Goal: Information Seeking & Learning: Learn about a topic

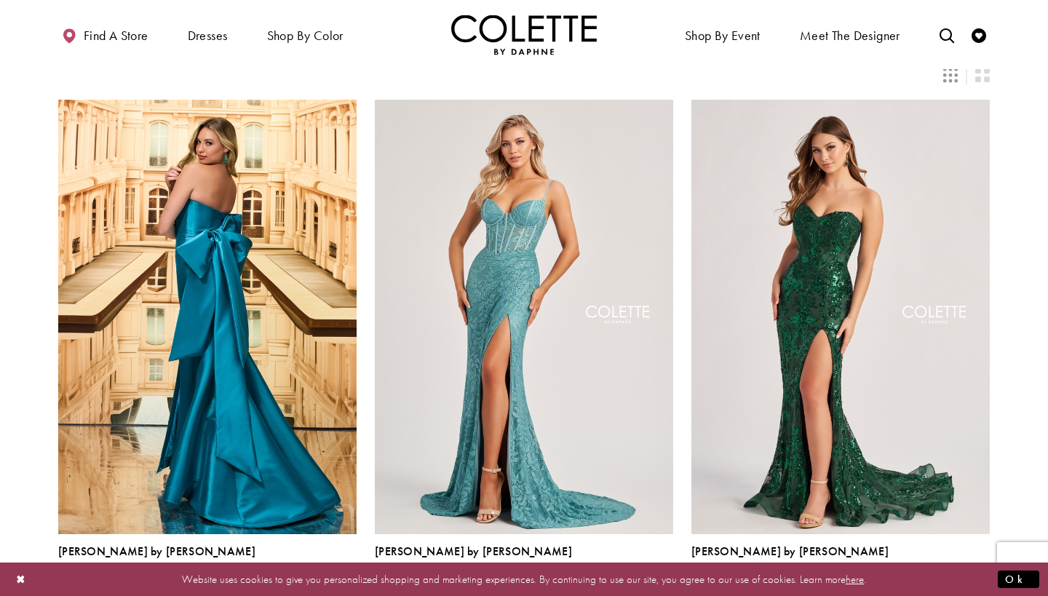
scroll to position [345, 0]
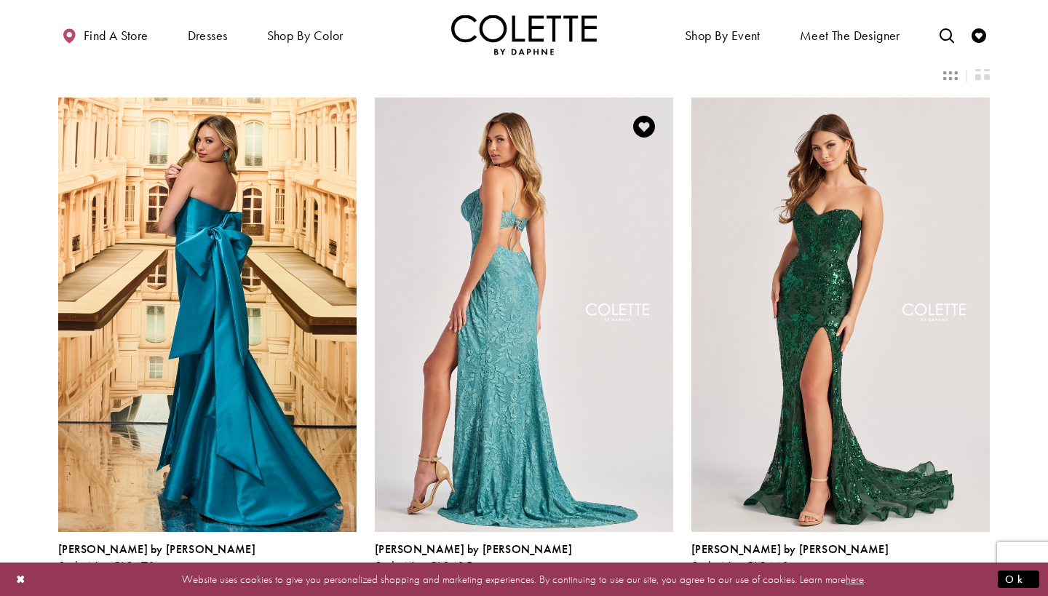
click at [508, 241] on img "Visit Colette by Daphne Style No. CL8405 Page" at bounding box center [524, 315] width 299 height 434
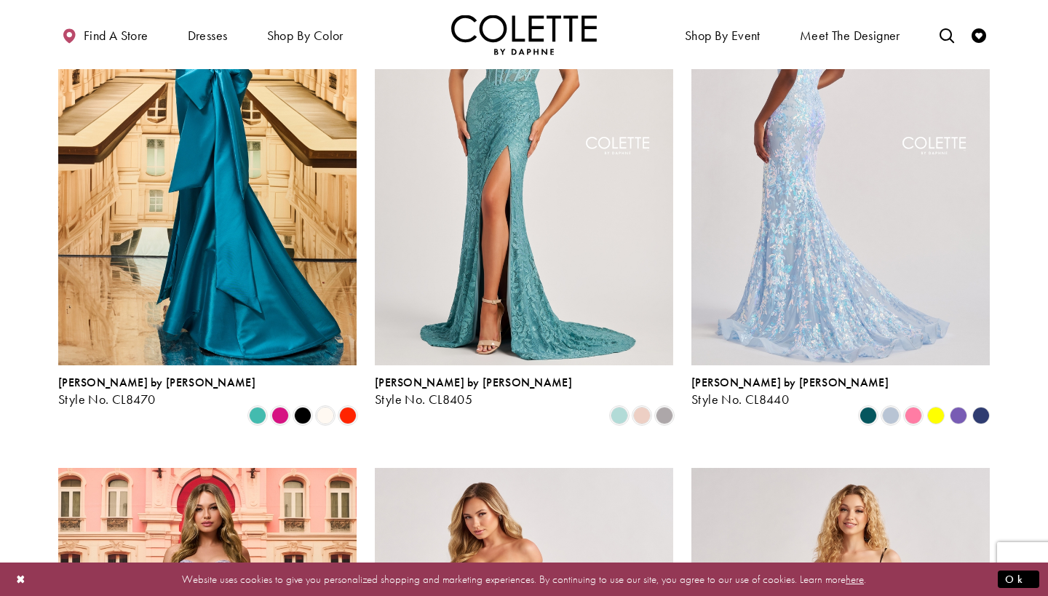
scroll to position [514, 0]
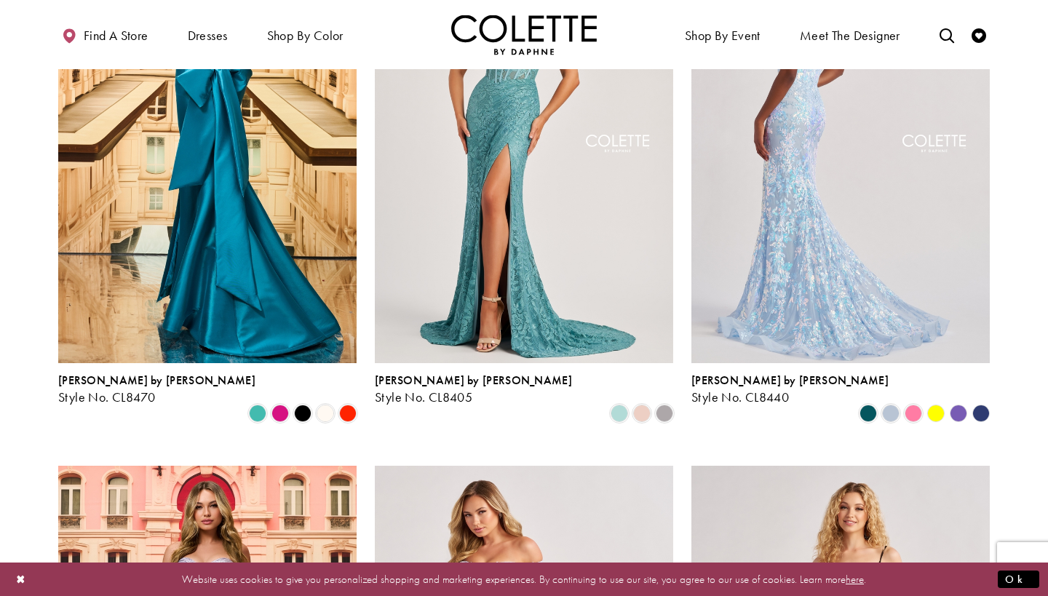
click at [837, 173] on img "Visit Colette by Daphne Style No. CL8440 Page" at bounding box center [841, 146] width 299 height 434
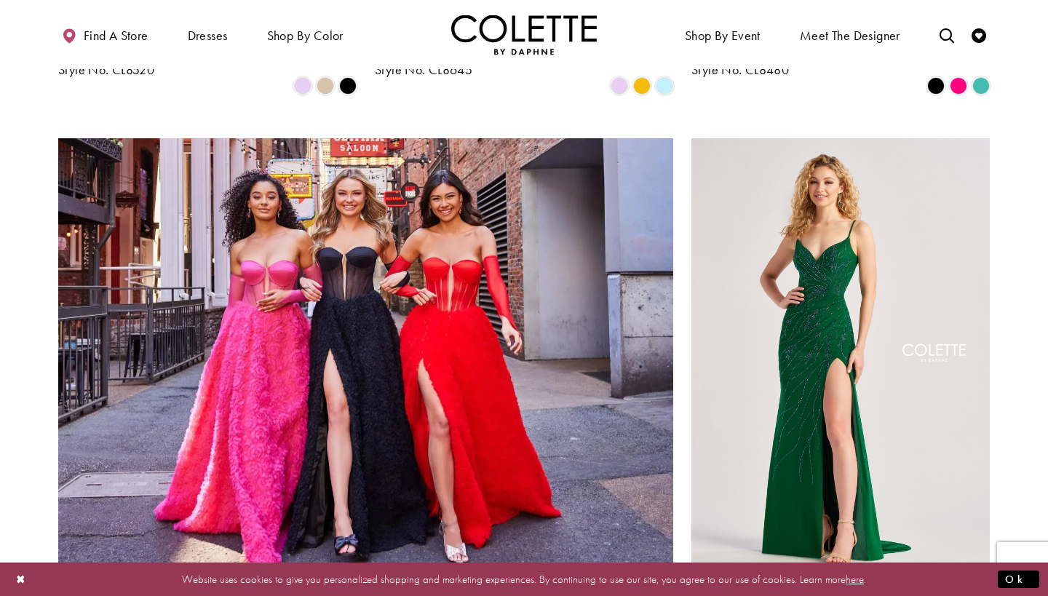
scroll to position [1376, 0]
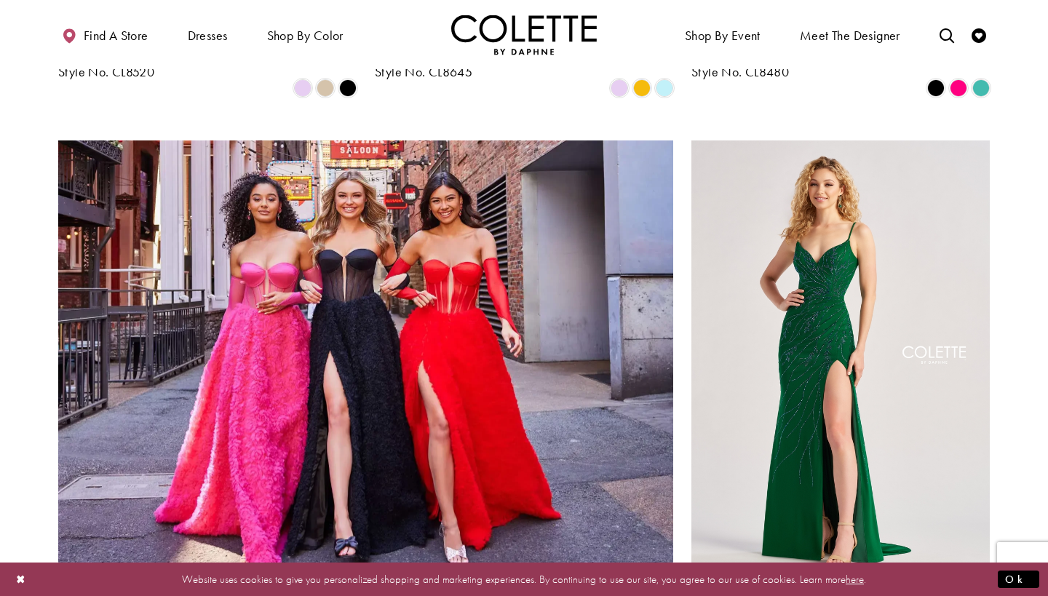
click at [332, 261] on img "Product List" at bounding box center [365, 358] width 615 height 434
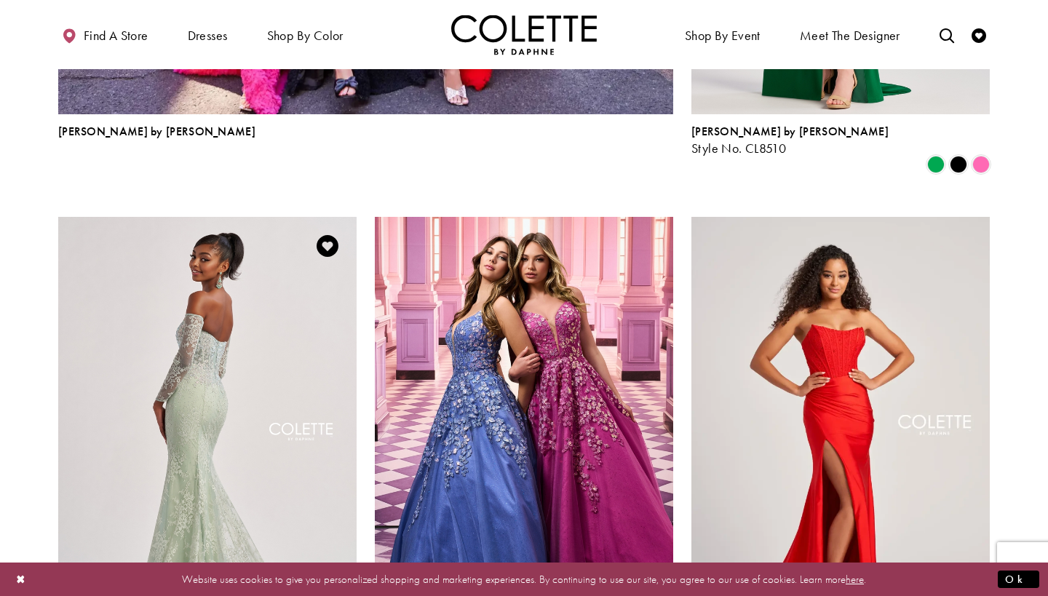
scroll to position [1831, 0]
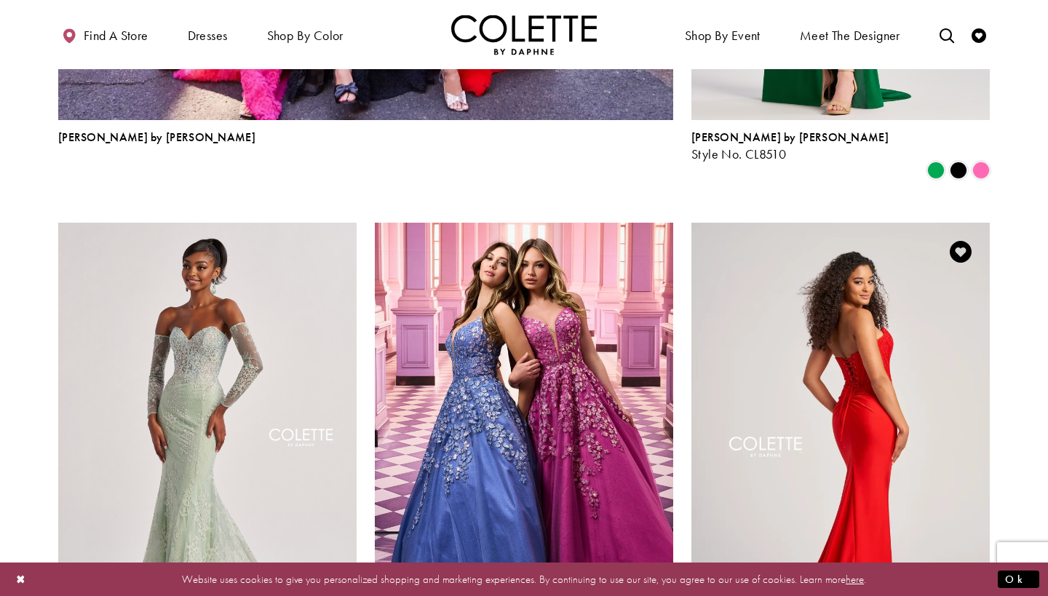
click at [820, 323] on img "Visit Colette by Daphne Style No. CL5158 Page" at bounding box center [841, 440] width 299 height 434
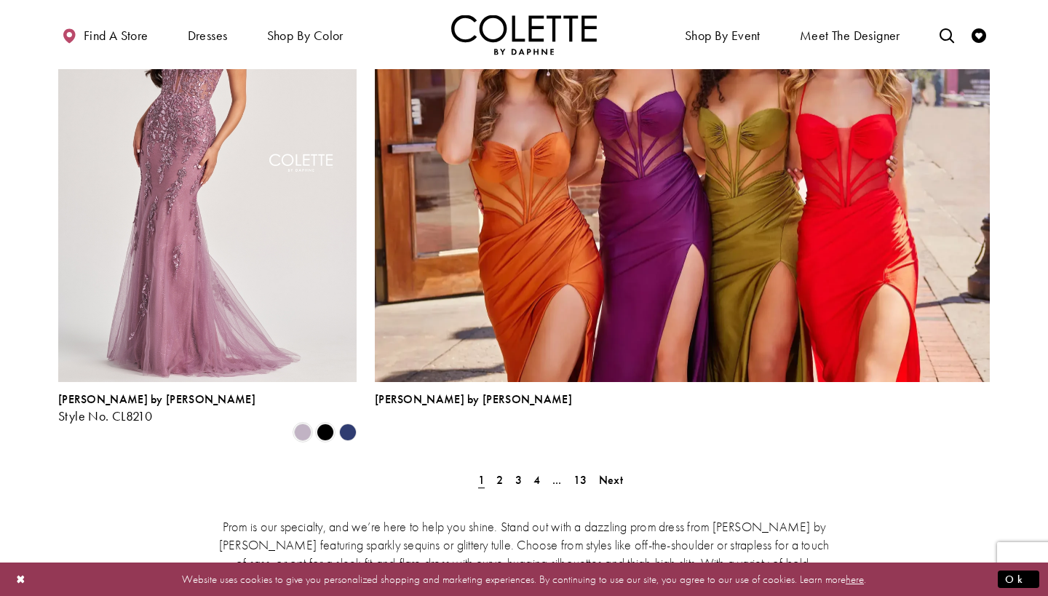
scroll to position [3180, 0]
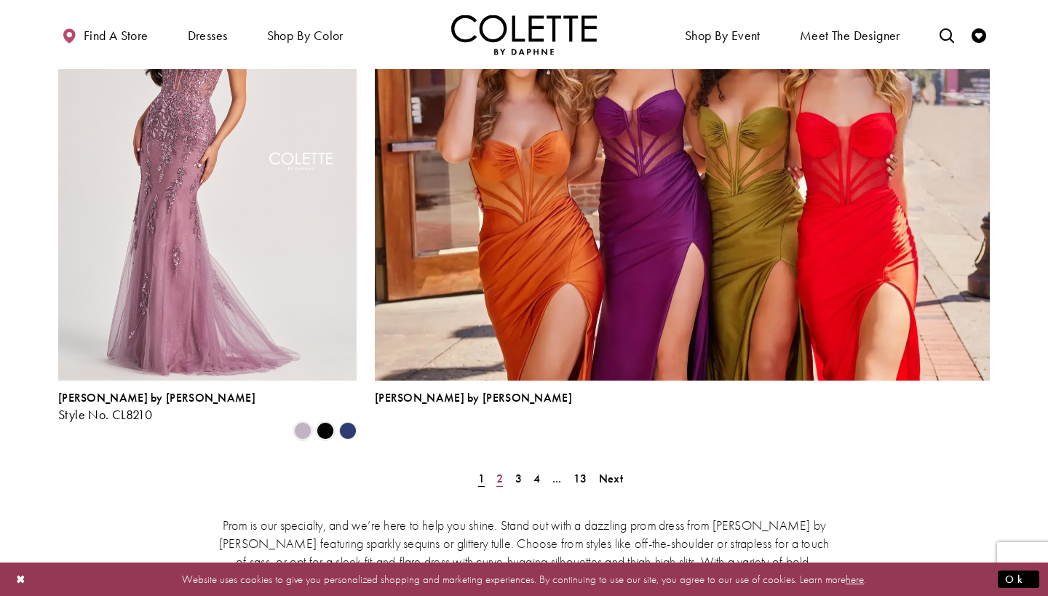
click at [499, 471] on span "2" at bounding box center [500, 478] width 7 height 15
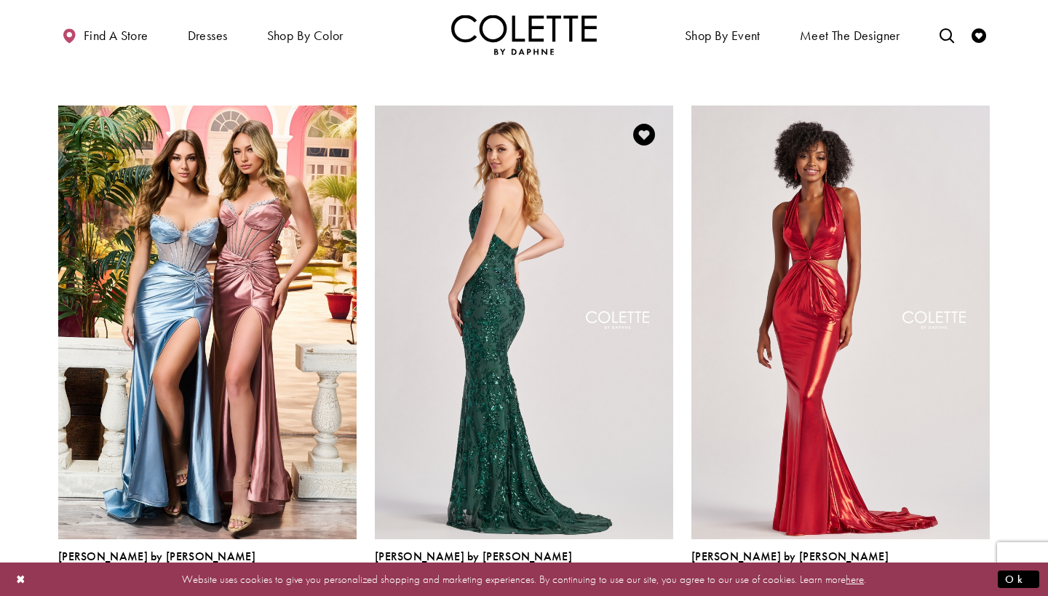
scroll to position [873, 0]
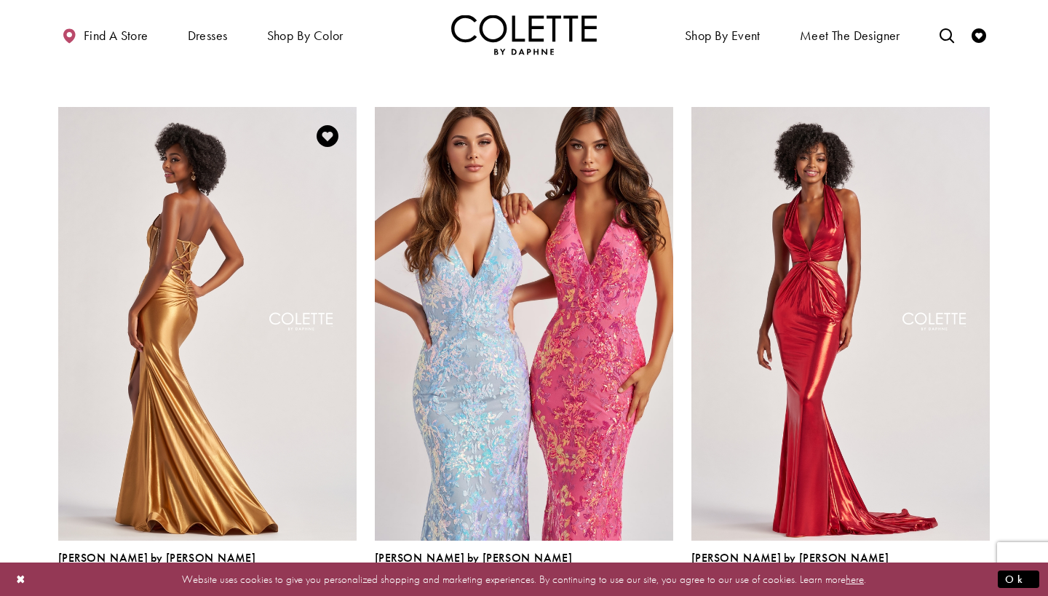
click at [219, 277] on img "Visit Colette by Daphne Style No. CL8560 Page" at bounding box center [207, 324] width 299 height 434
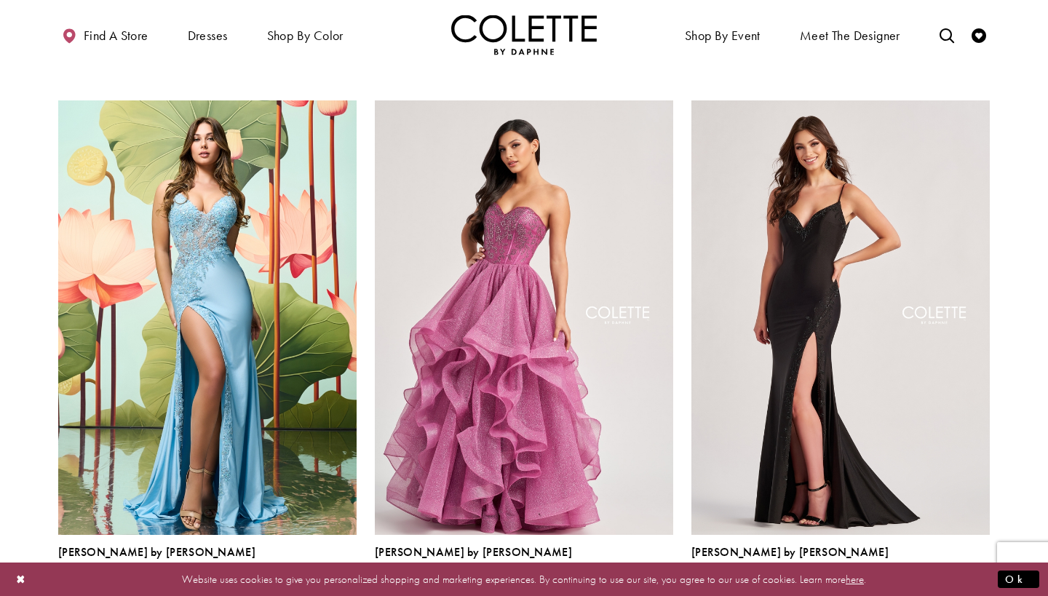
scroll to position [1951, 0]
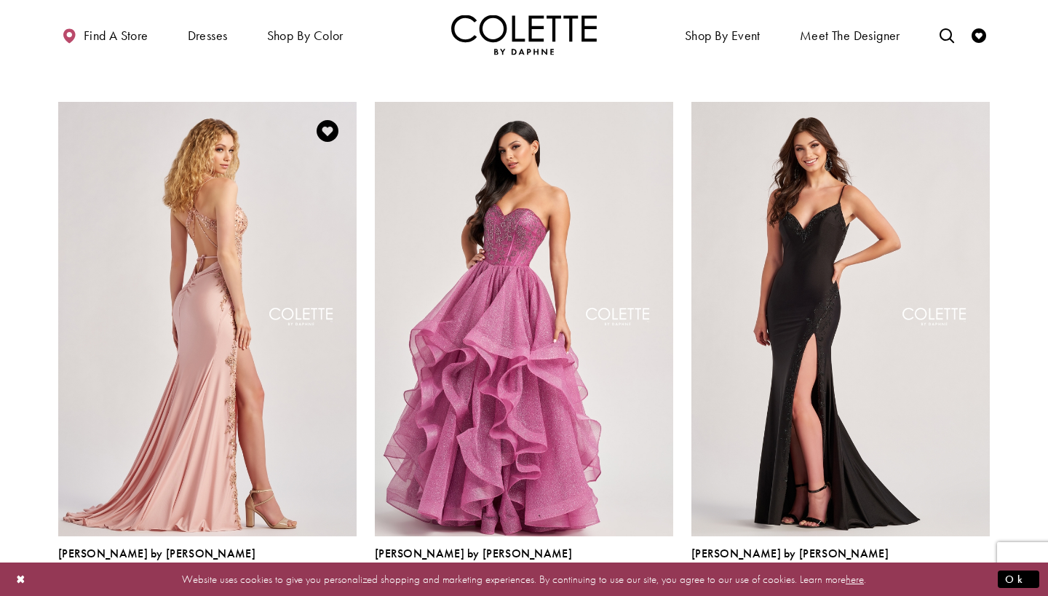
click at [269, 289] on img "Visit Colette by Daphne Style No. CL8535 Page" at bounding box center [207, 319] width 299 height 434
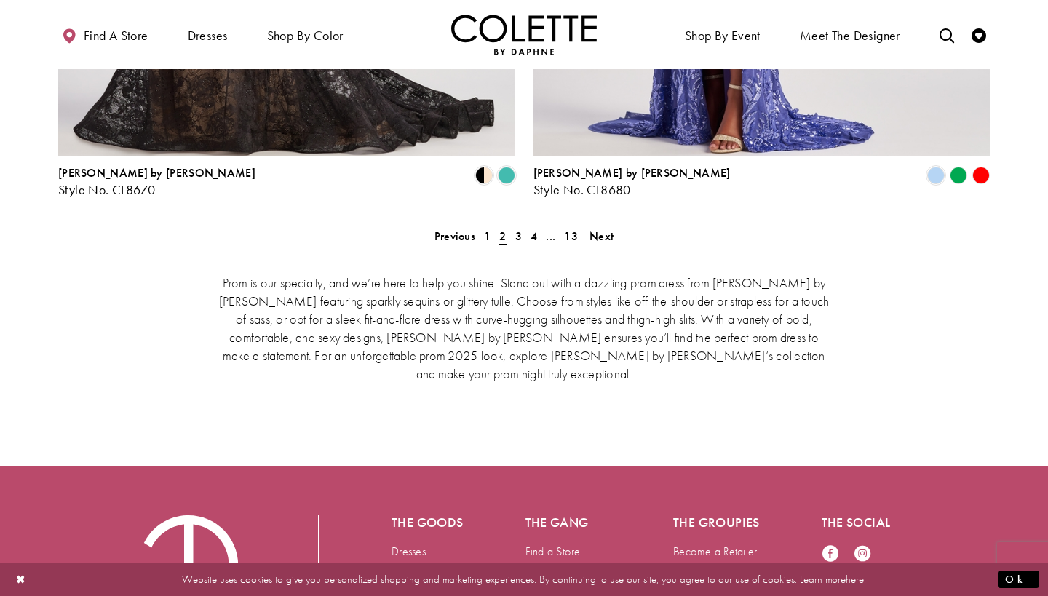
scroll to position [3093, 0]
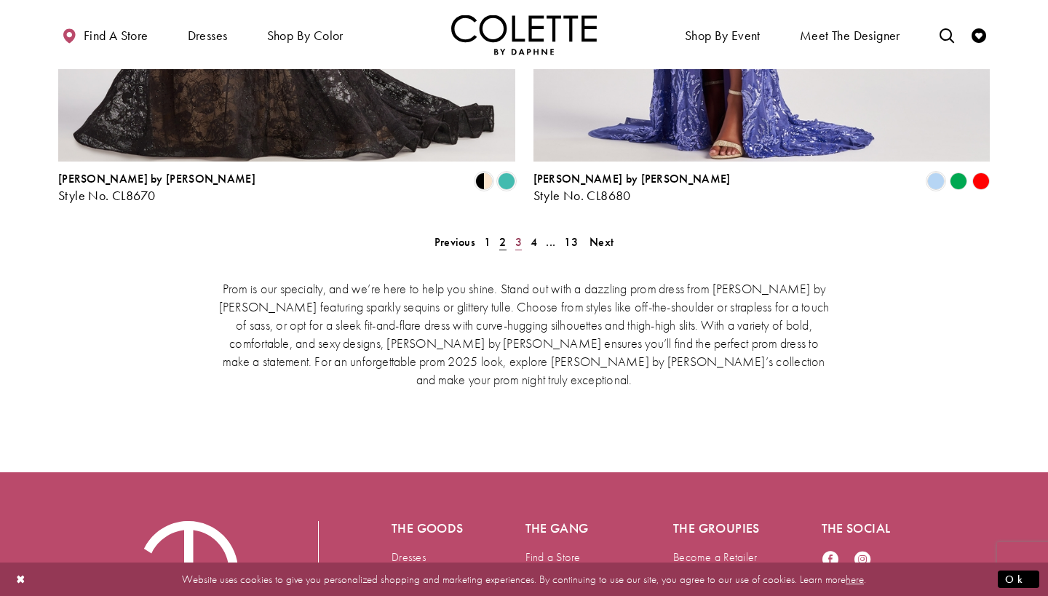
click at [518, 234] on span "3" at bounding box center [519, 241] width 7 height 15
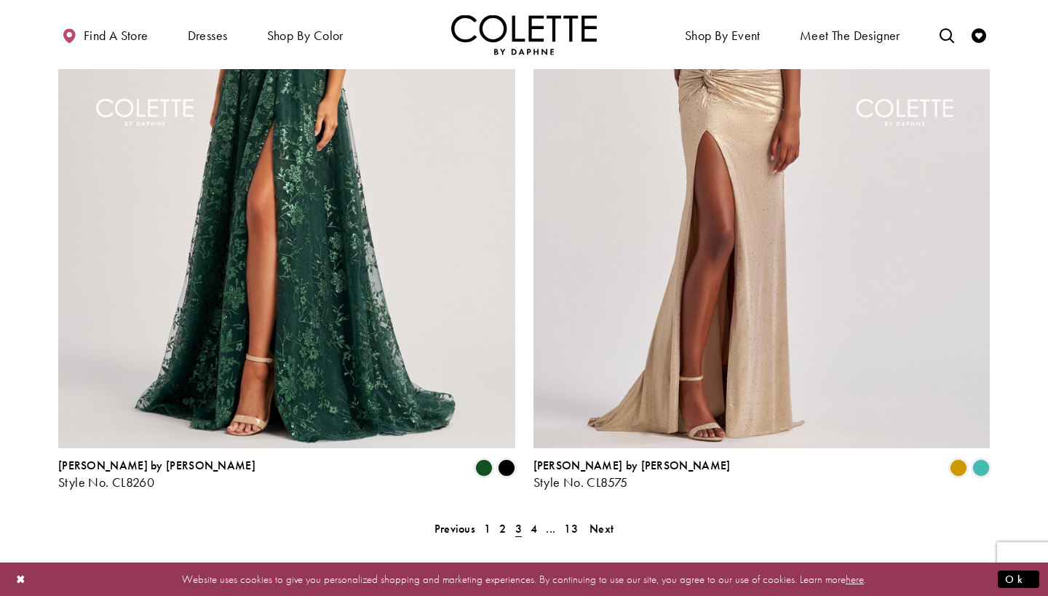
scroll to position [2810, 0]
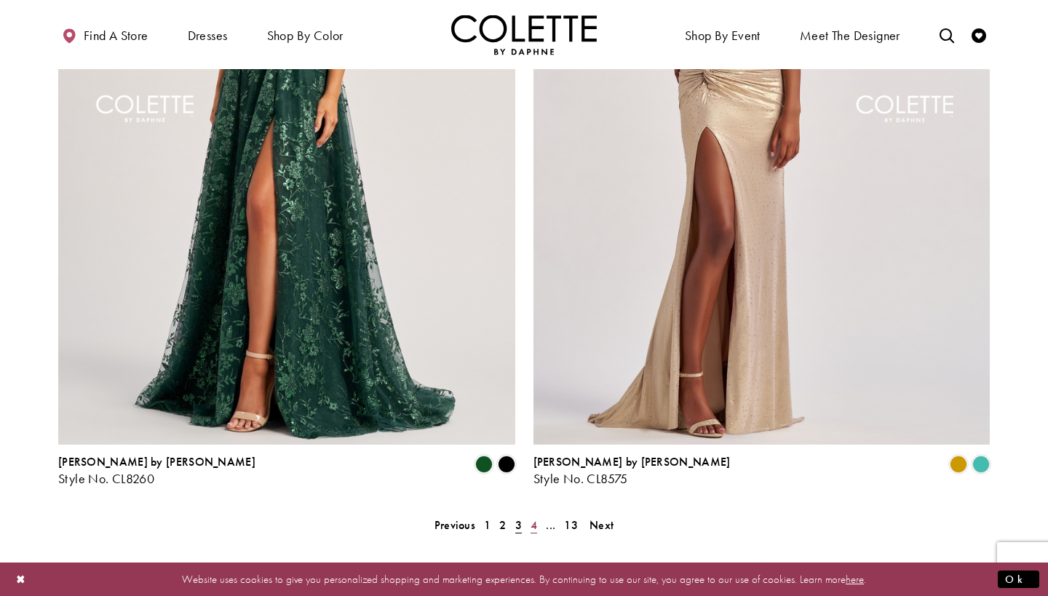
click at [536, 518] on span "4" at bounding box center [534, 525] width 7 height 15
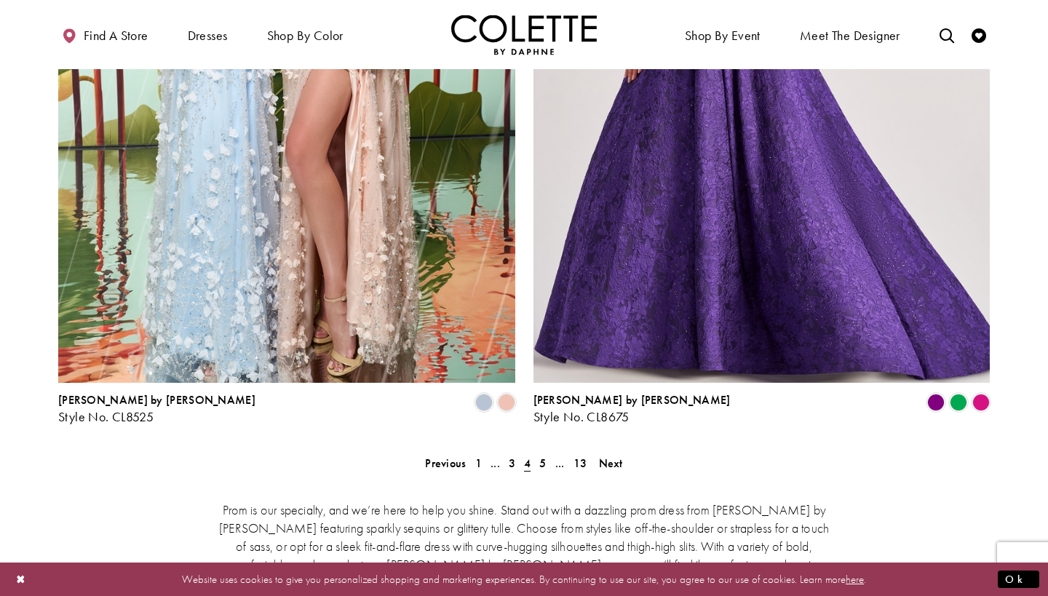
scroll to position [2872, 0]
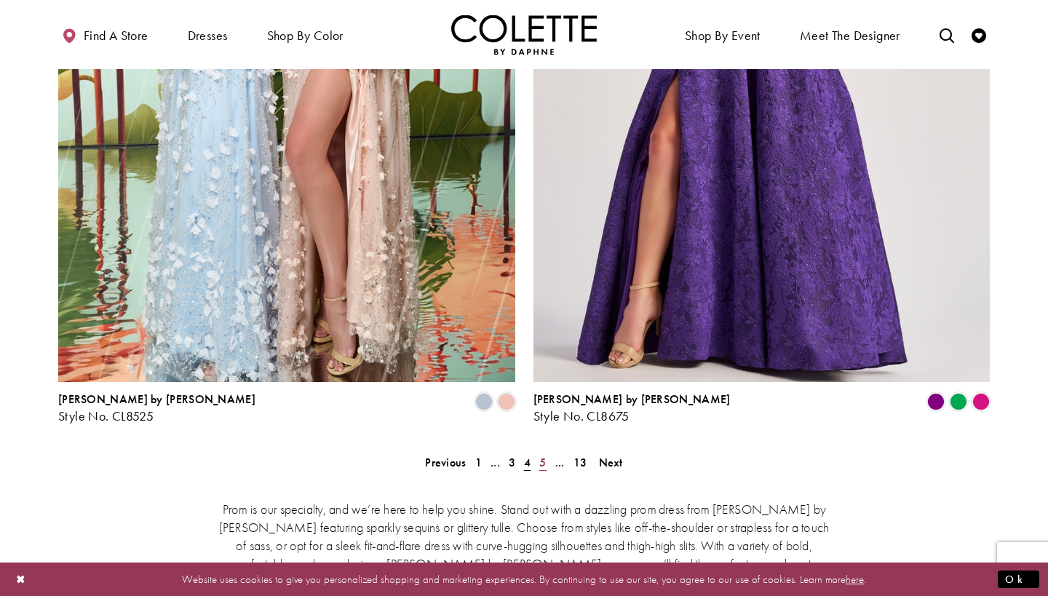
click at [542, 455] on span "5" at bounding box center [543, 462] width 7 height 15
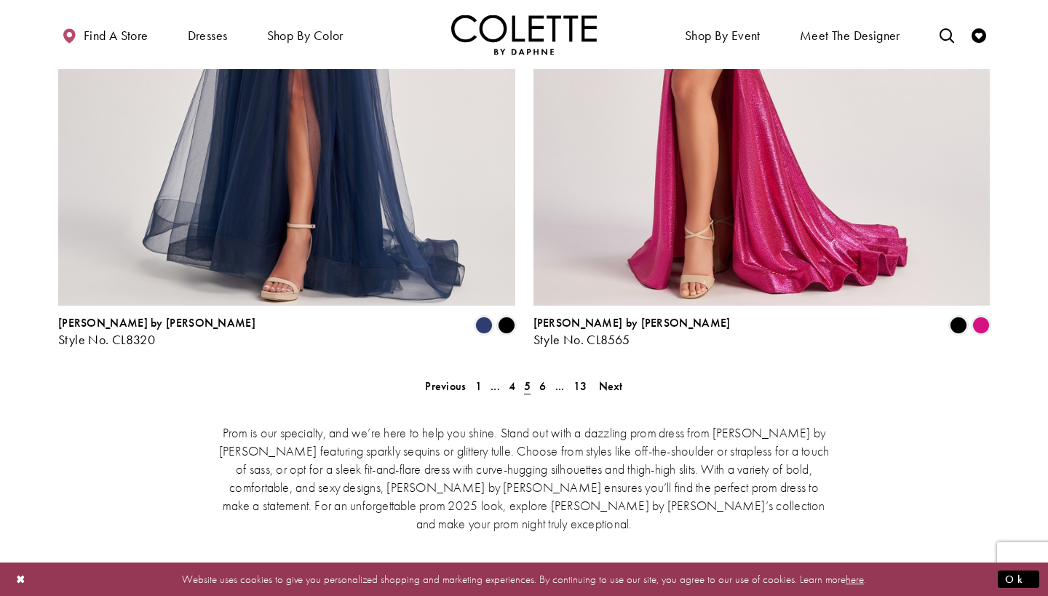
scroll to position [2958, 0]
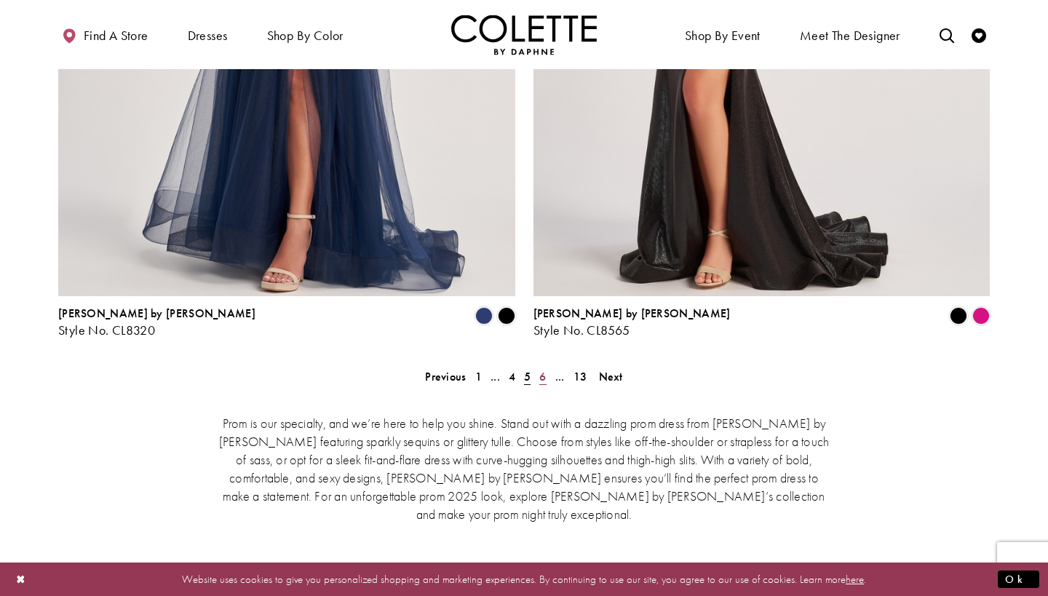
click at [544, 369] on span "6" at bounding box center [543, 376] width 7 height 15
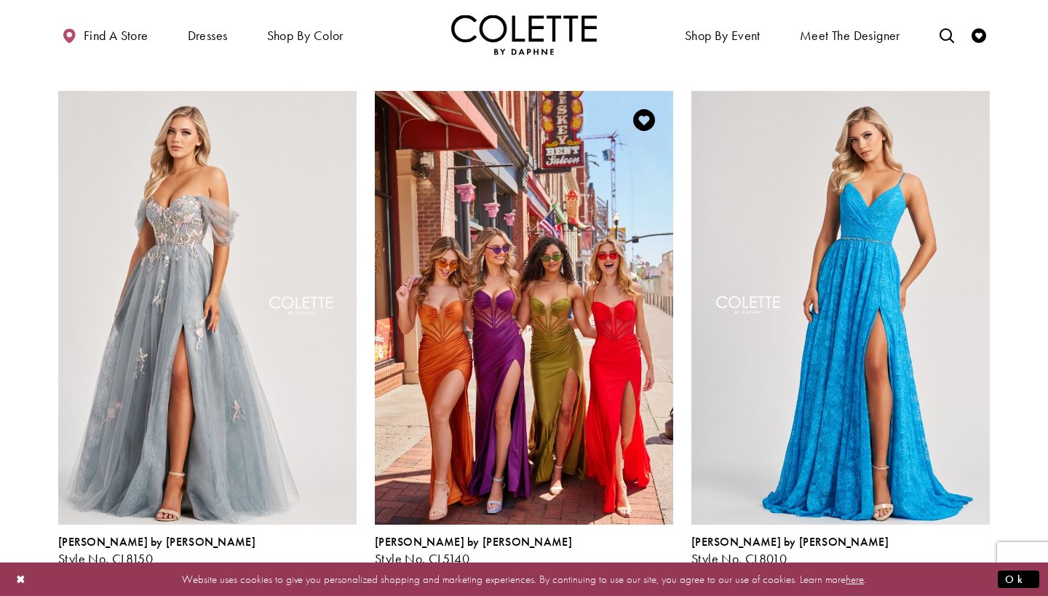
scroll to position [890, 0]
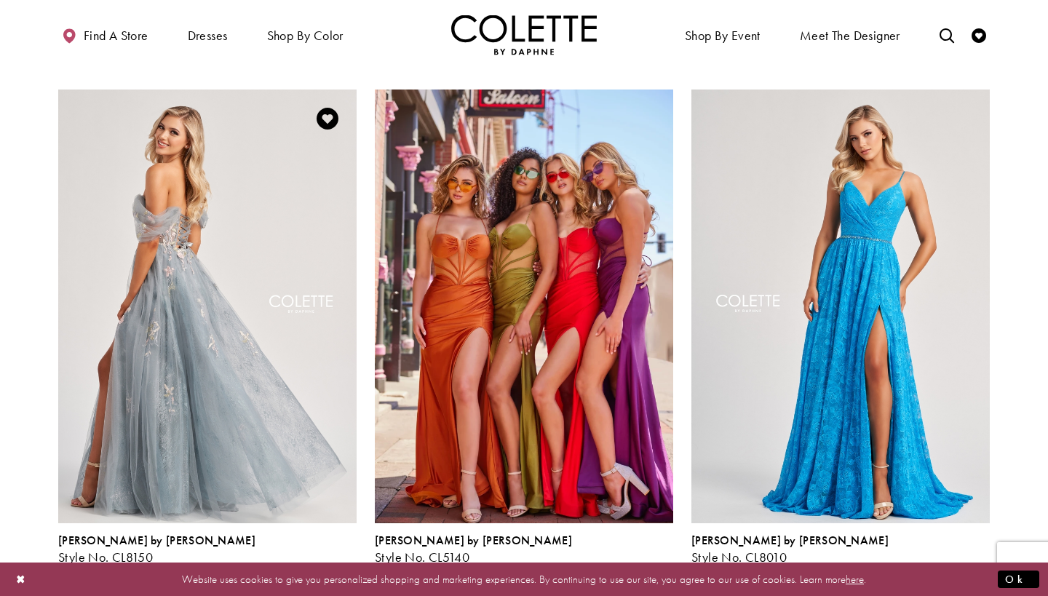
click at [210, 288] on img "Visit Colette by Daphne Style No. CL8150 Page" at bounding box center [207, 307] width 299 height 434
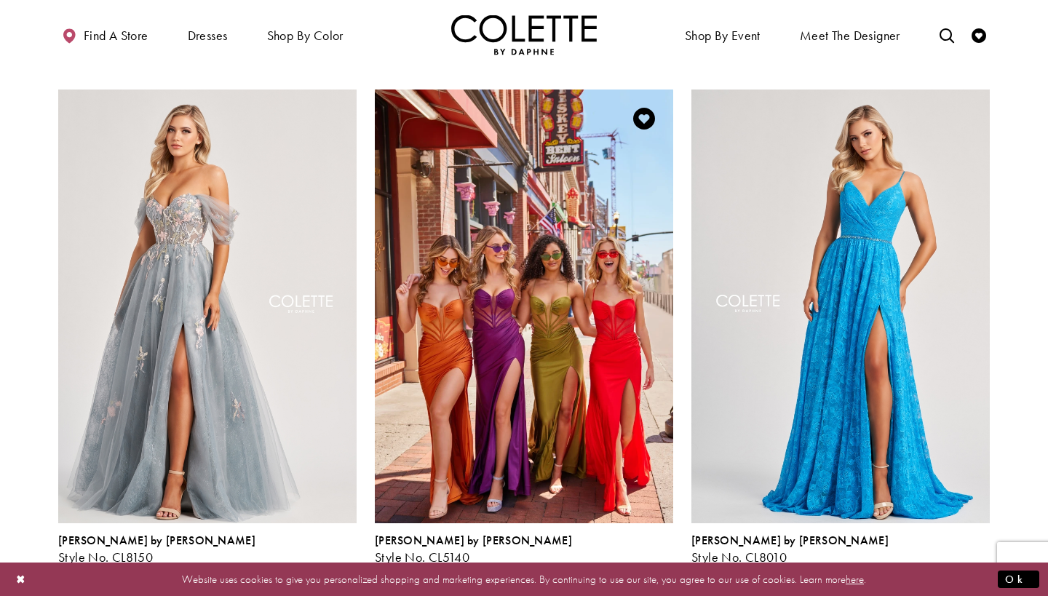
click at [497, 291] on img "Visit Colette by Daphne Style No. CL5140 Page" at bounding box center [524, 307] width 299 height 434
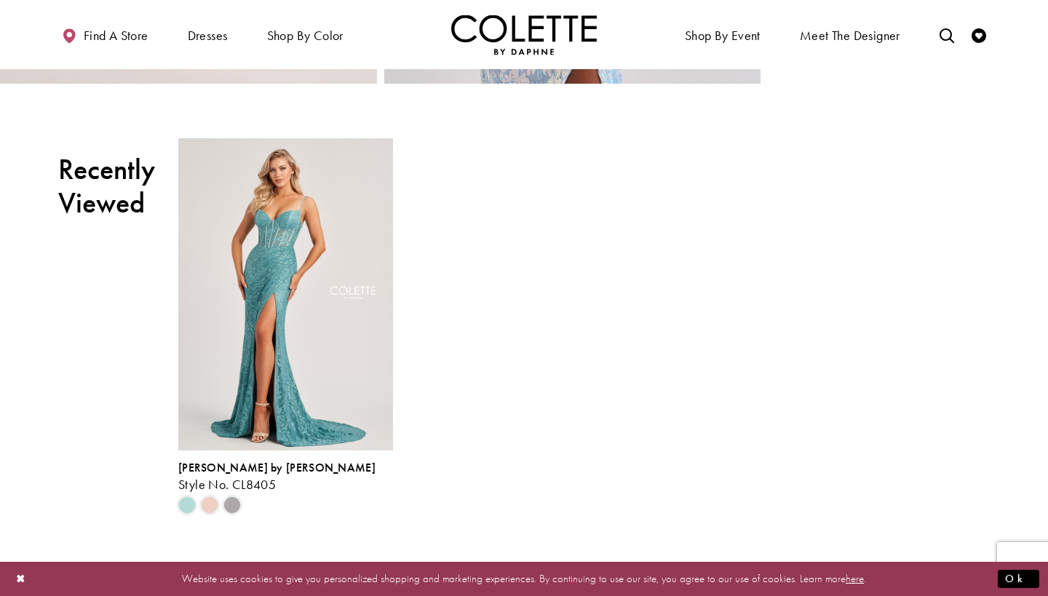
scroll to position [1697, 0]
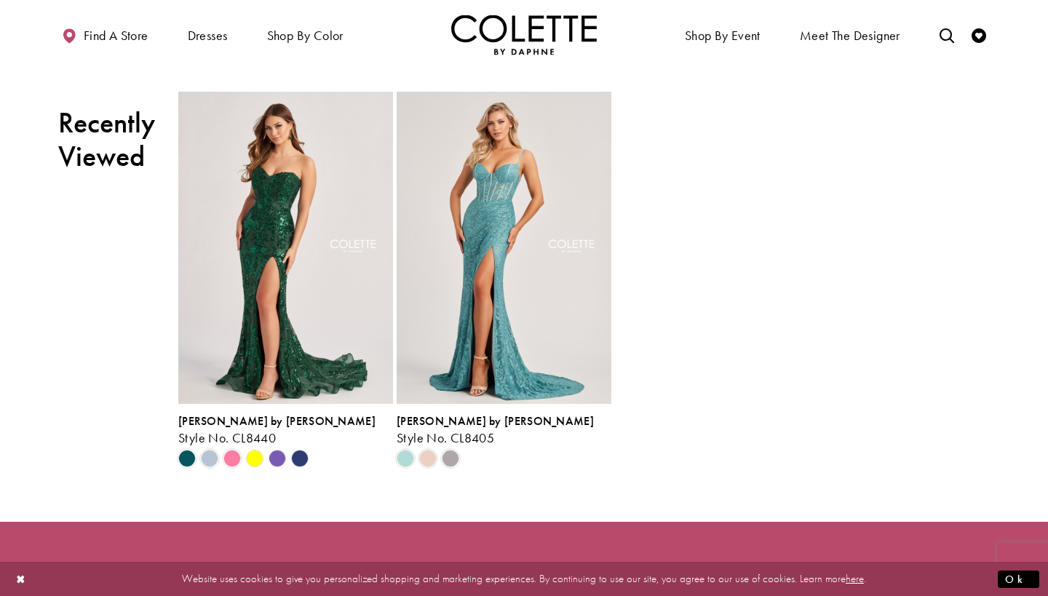
scroll to position [2904, 0]
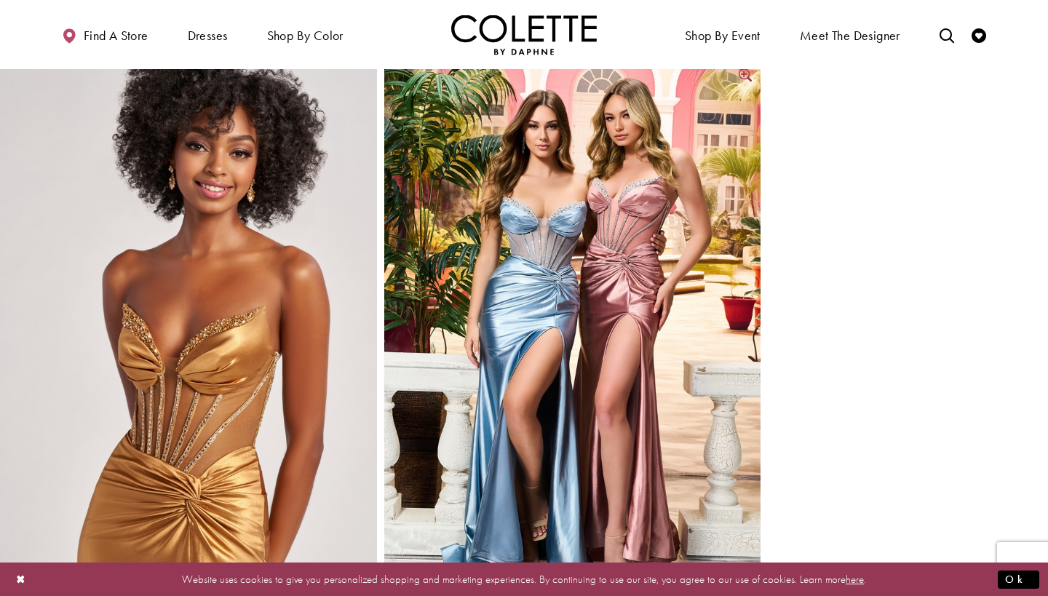
scroll to position [582, 0]
click at [559, 234] on img "Full size Style CL8560 Colette by Daphne #0 default Dusty Blue Dusty Pink front…" at bounding box center [572, 341] width 377 height 565
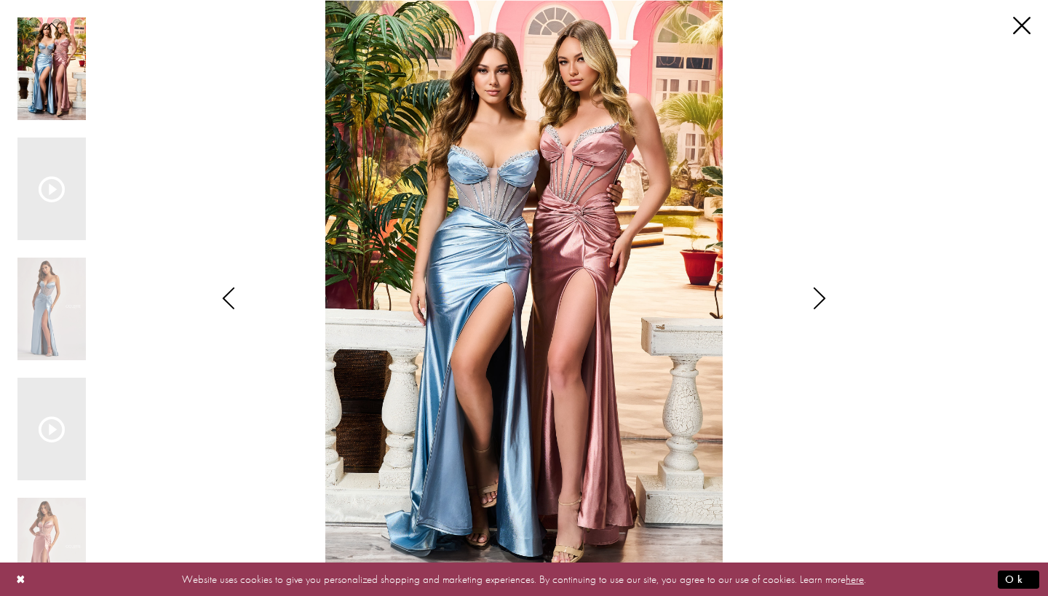
click at [492, 169] on img "Scroll List" at bounding box center [524, 298] width 554 height 596
click at [51, 187] on icon "Scroll List" at bounding box center [52, 189] width 26 height 26
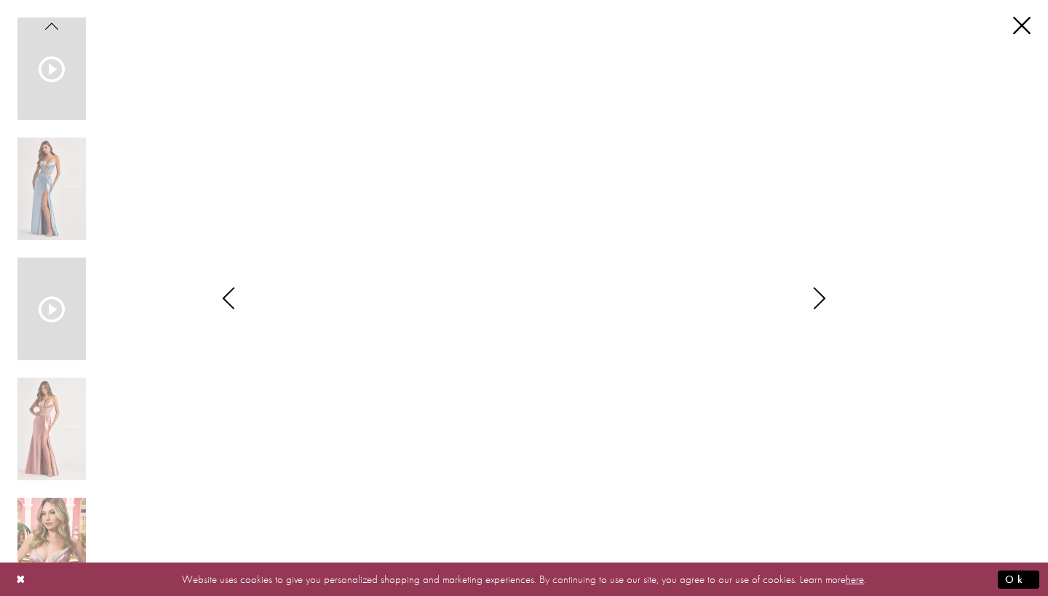
click at [50, 307] on icon "Scroll List" at bounding box center [52, 309] width 26 height 26
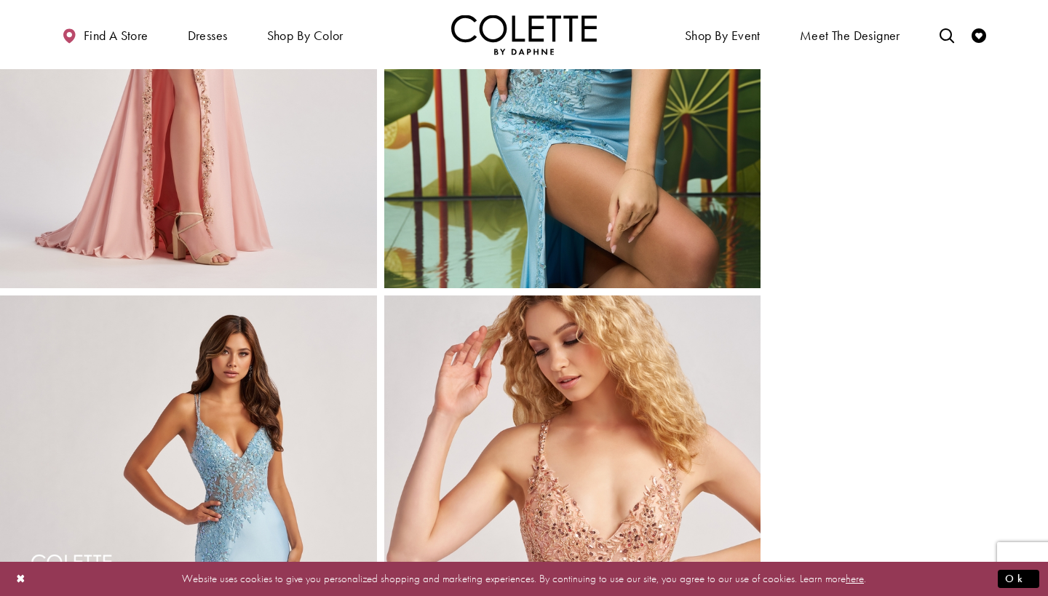
scroll to position [1490, 0]
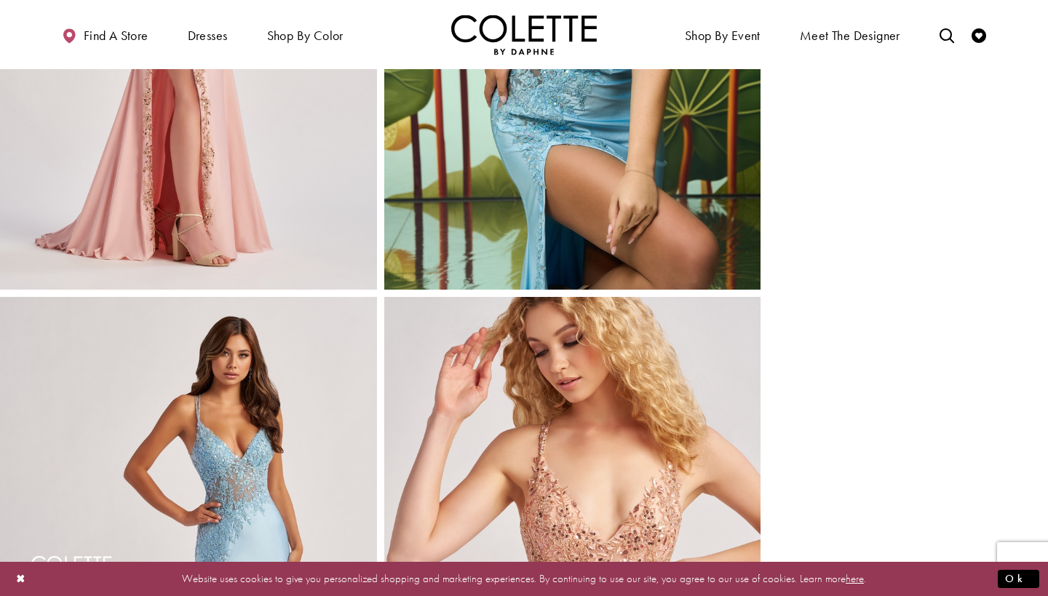
click at [565, 136] on img "Full size Style CL8535 Colette by Daphne #5 Light Blue frontface vertical cropp…" at bounding box center [572, 7] width 377 height 565
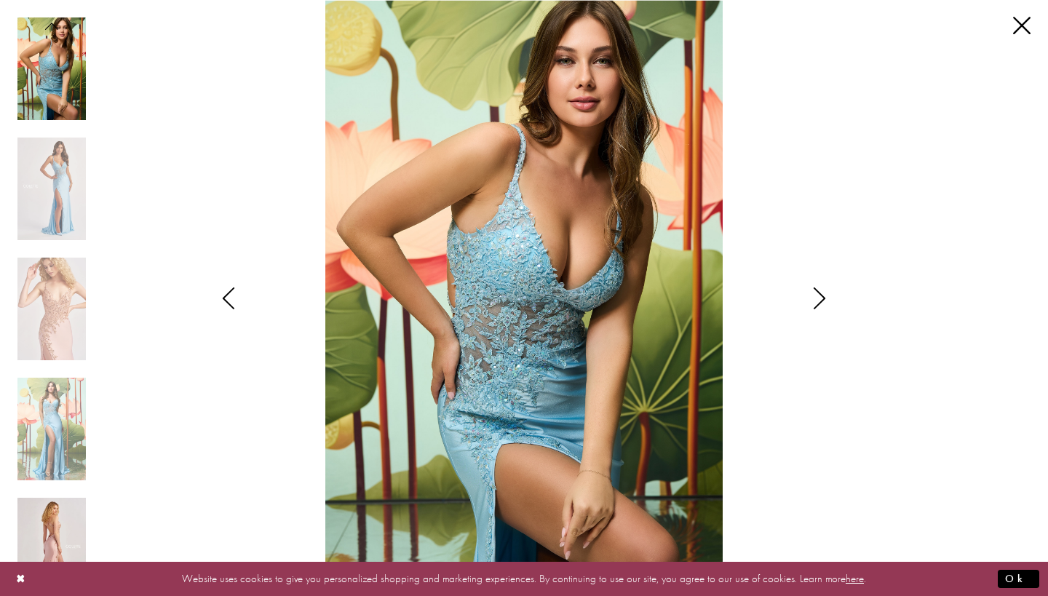
click at [48, 531] on img "Scroll List" at bounding box center [51, 549] width 68 height 103
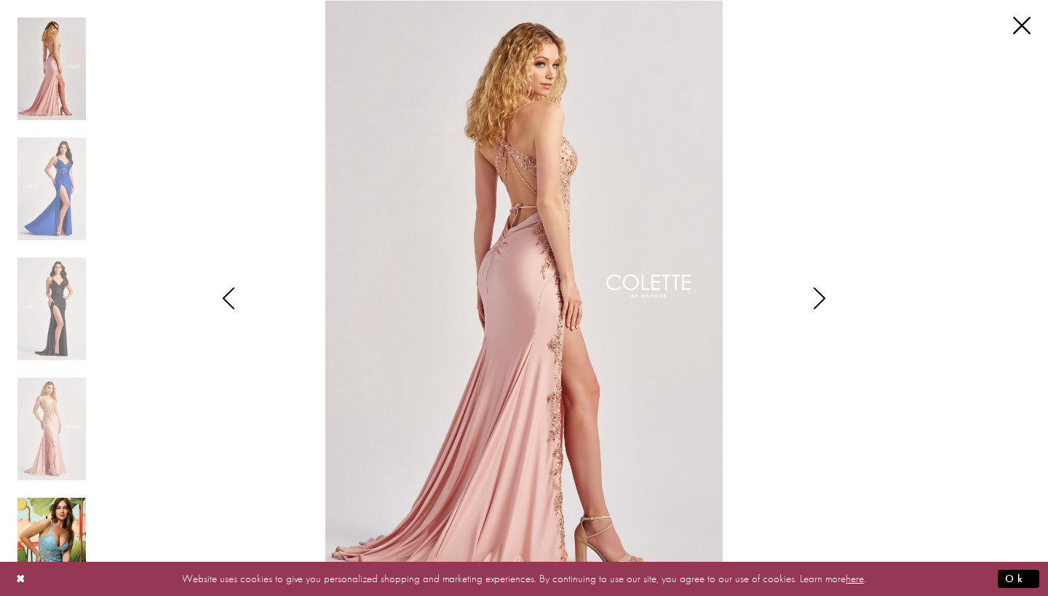
click at [45, 531] on img "Scroll List" at bounding box center [51, 549] width 68 height 103
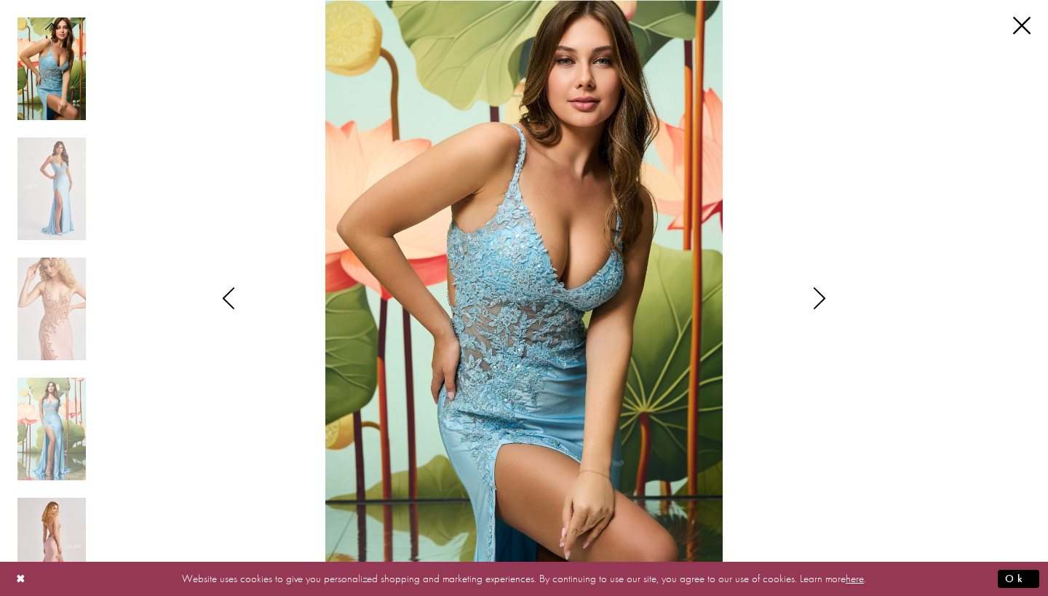
click at [47, 528] on img "Scroll List" at bounding box center [51, 549] width 68 height 103
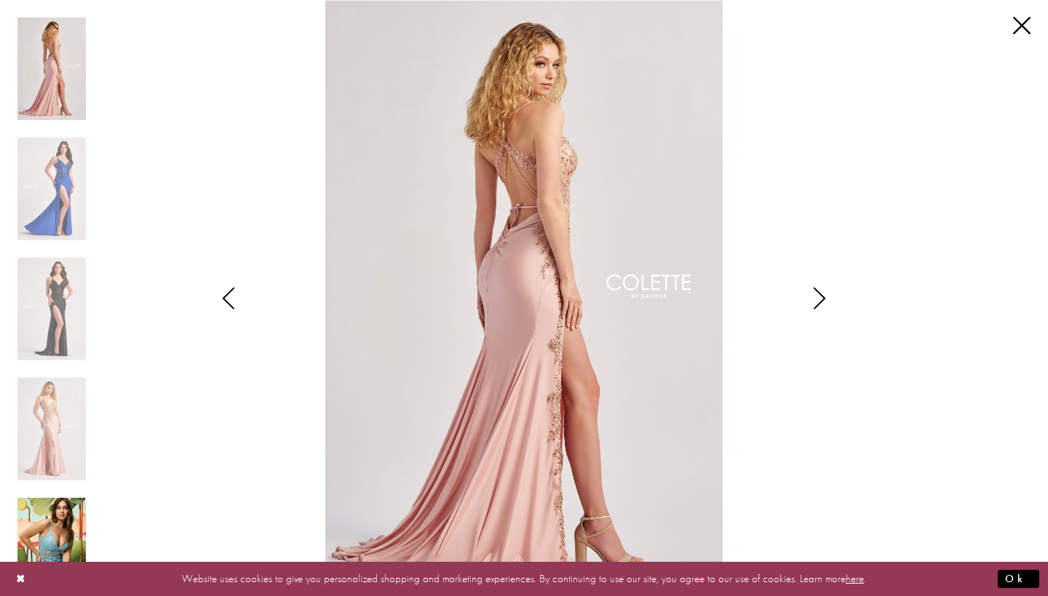
click at [47, 527] on img "Scroll List" at bounding box center [51, 549] width 68 height 103
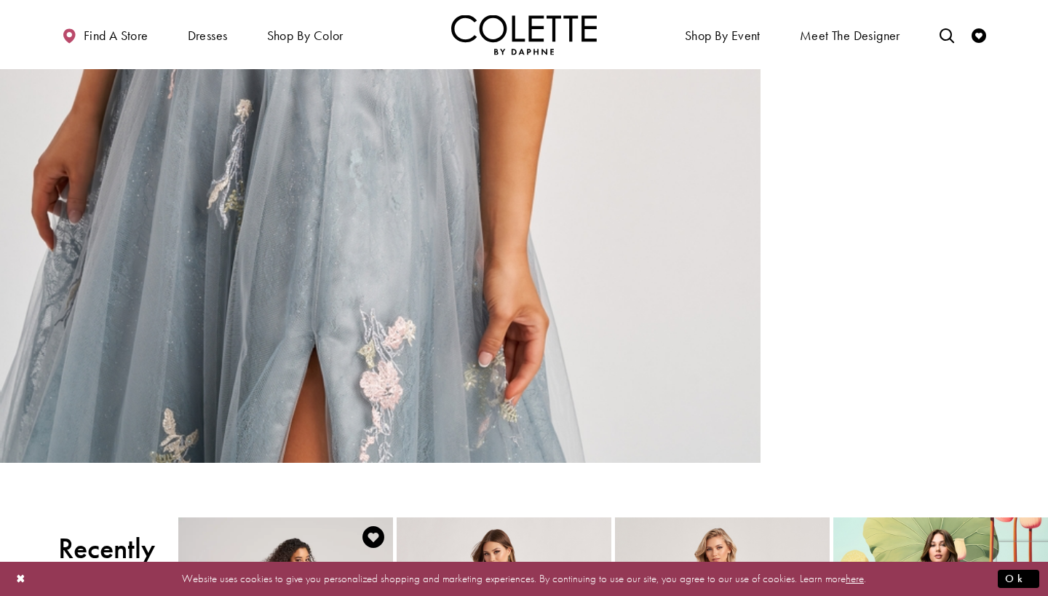
scroll to position [1843, 0]
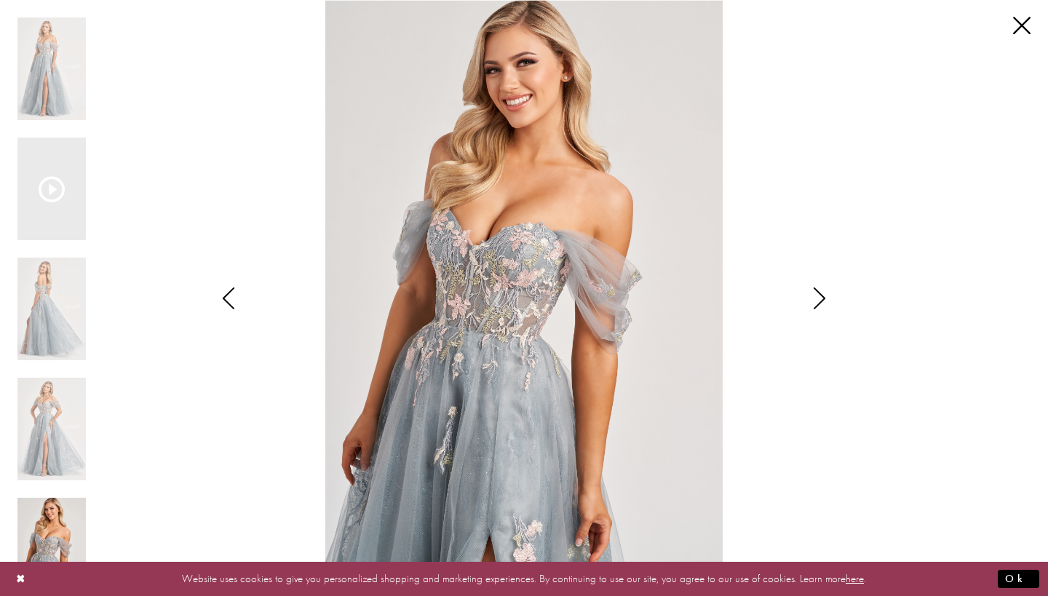
click at [50, 532] on img "Scroll List" at bounding box center [51, 549] width 68 height 103
click at [47, 535] on img "Scroll List" at bounding box center [51, 549] width 68 height 103
click at [59, 411] on img "Scroll List" at bounding box center [51, 429] width 68 height 103
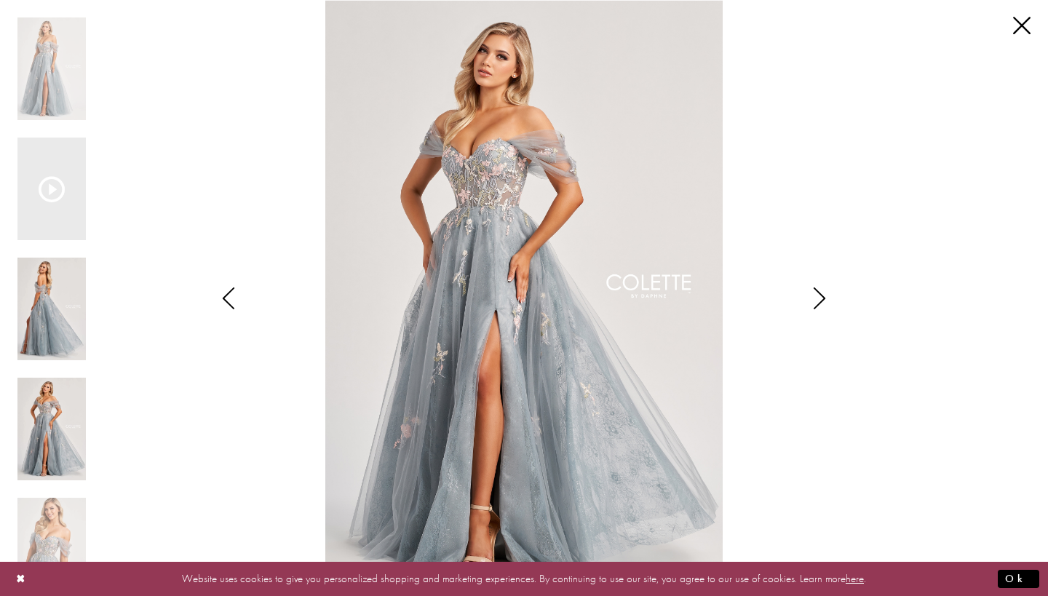
click at [60, 331] on img "Scroll List" at bounding box center [51, 309] width 68 height 103
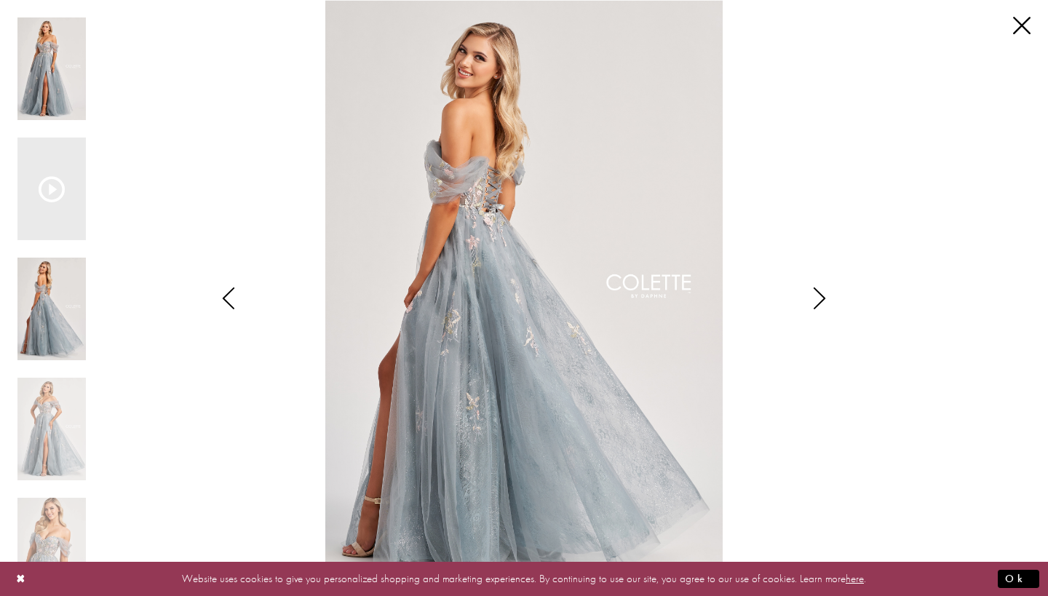
click at [40, 84] on img "Scroll List" at bounding box center [51, 68] width 68 height 103
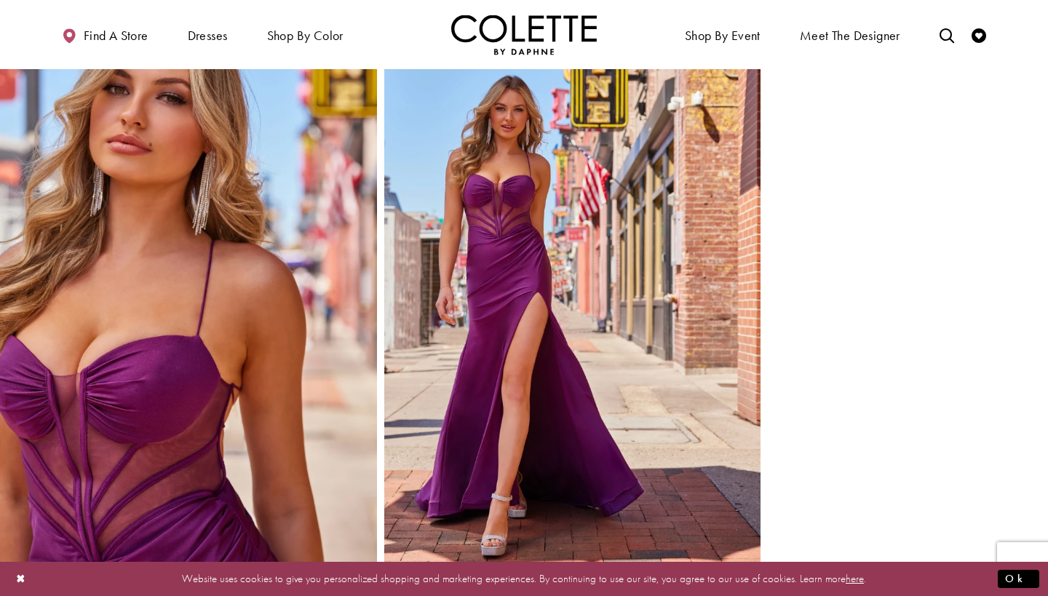
scroll to position [1771, 0]
